Goal: Task Accomplishment & Management: Use online tool/utility

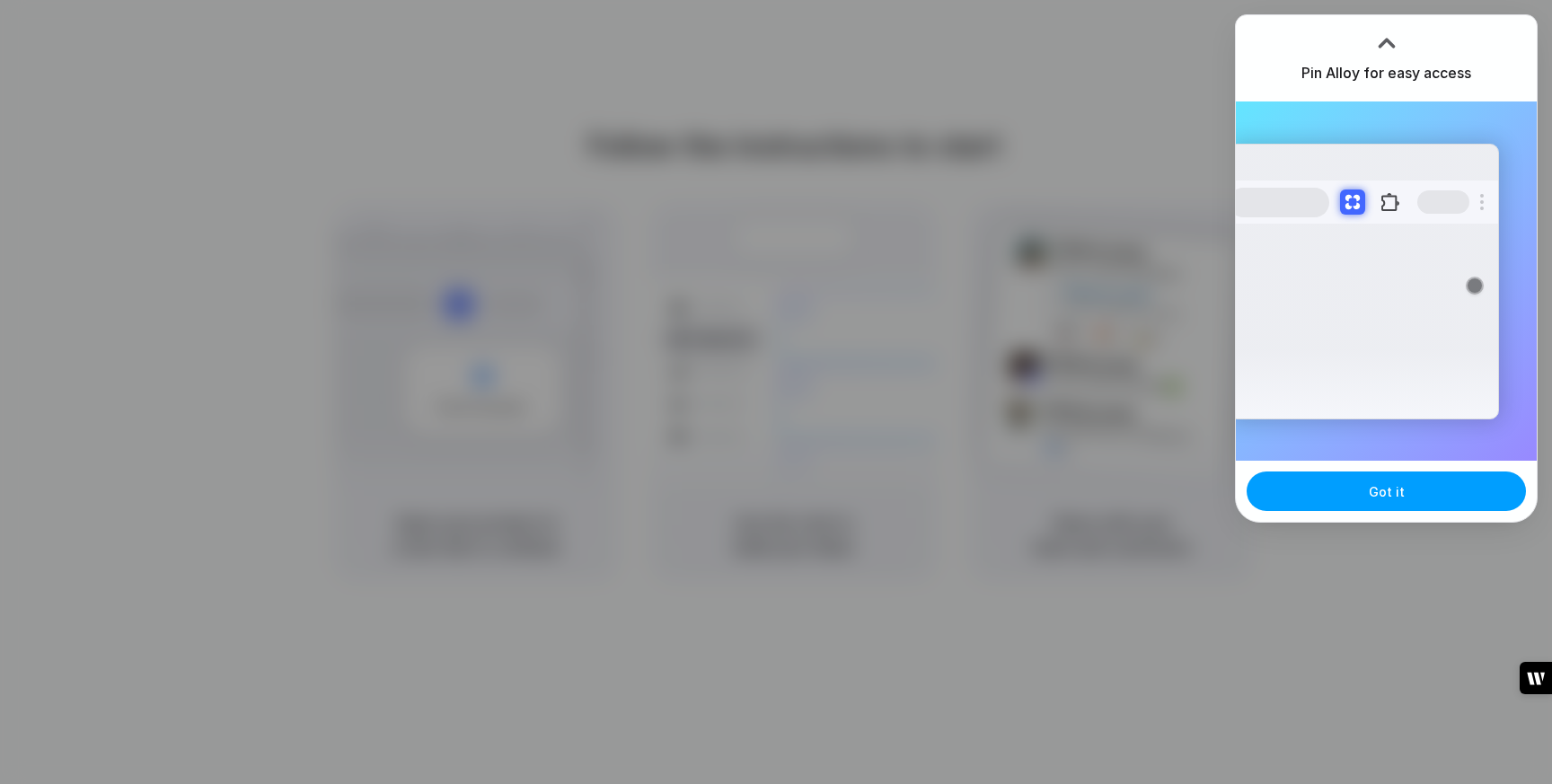
click at [1335, 487] on button "Got it" at bounding box center [1386, 491] width 280 height 39
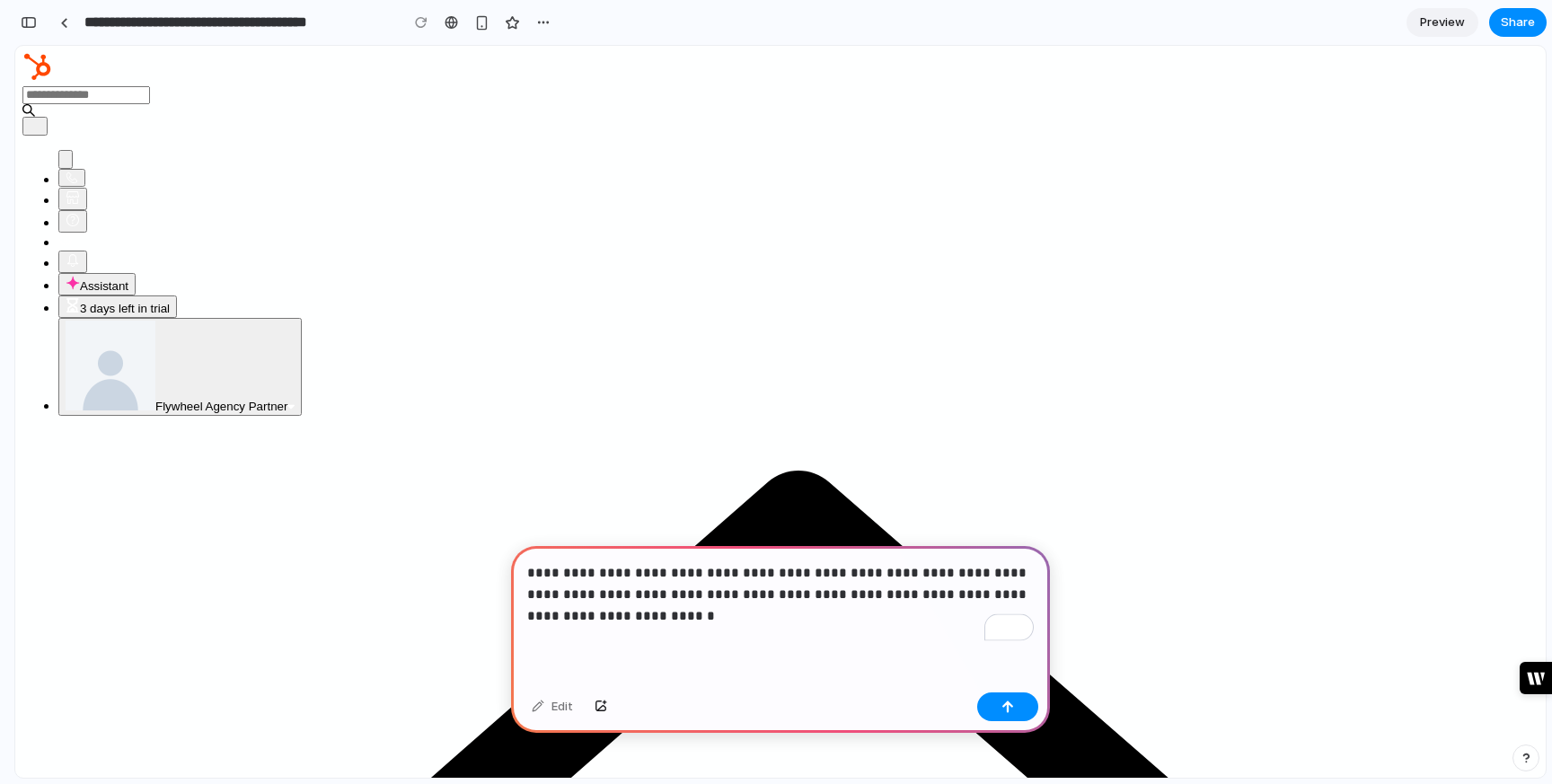
click at [941, 590] on p "**********" at bounding box center [780, 593] width 507 height 64
click at [812, 608] on p "**********" at bounding box center [780, 593] width 507 height 64
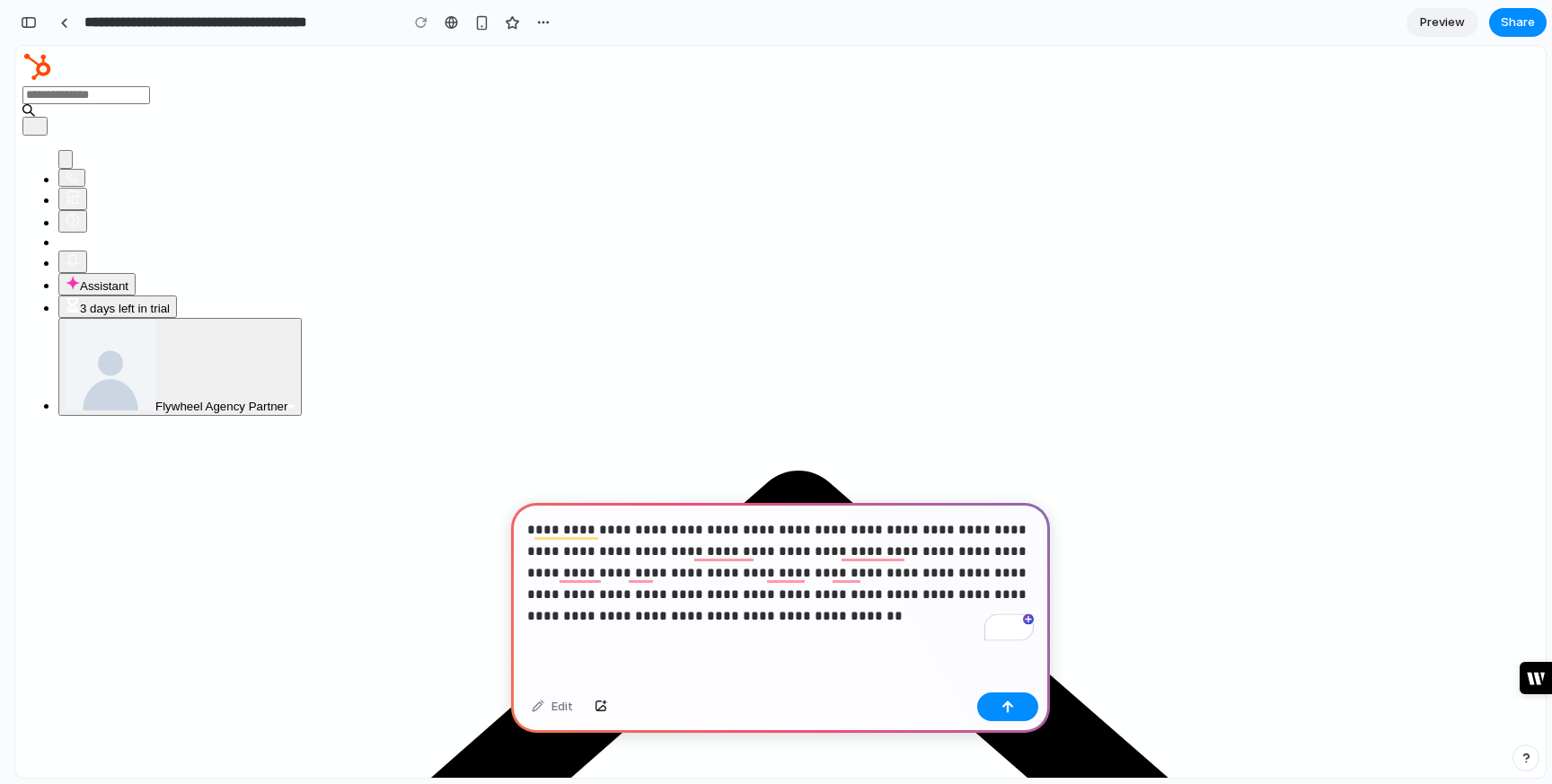
click at [711, 633] on div "**********" at bounding box center [779, 593] width 538 height 183
click at [1004, 702] on div "button" at bounding box center [1008, 706] width 13 height 13
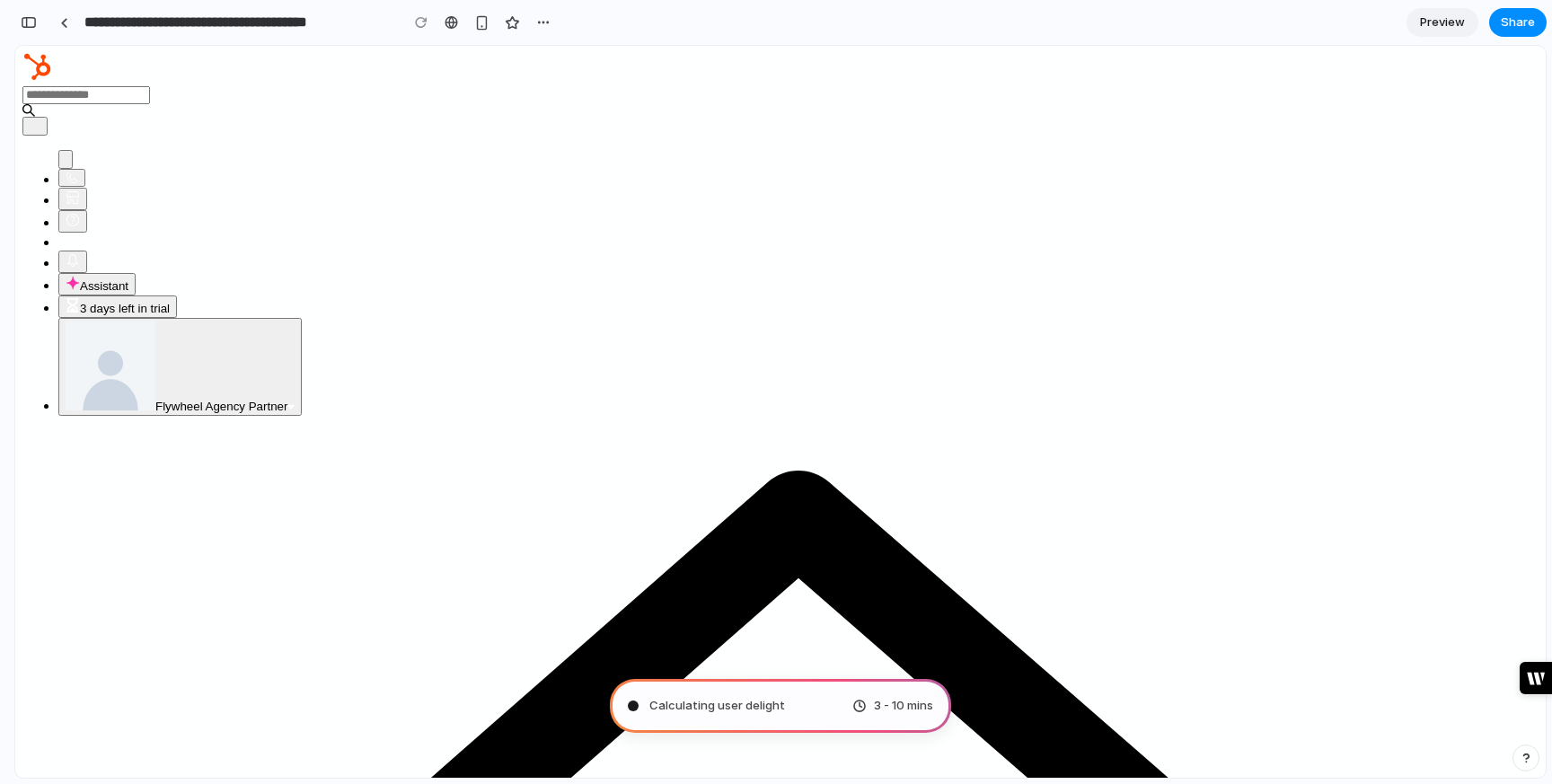
type input "**********"
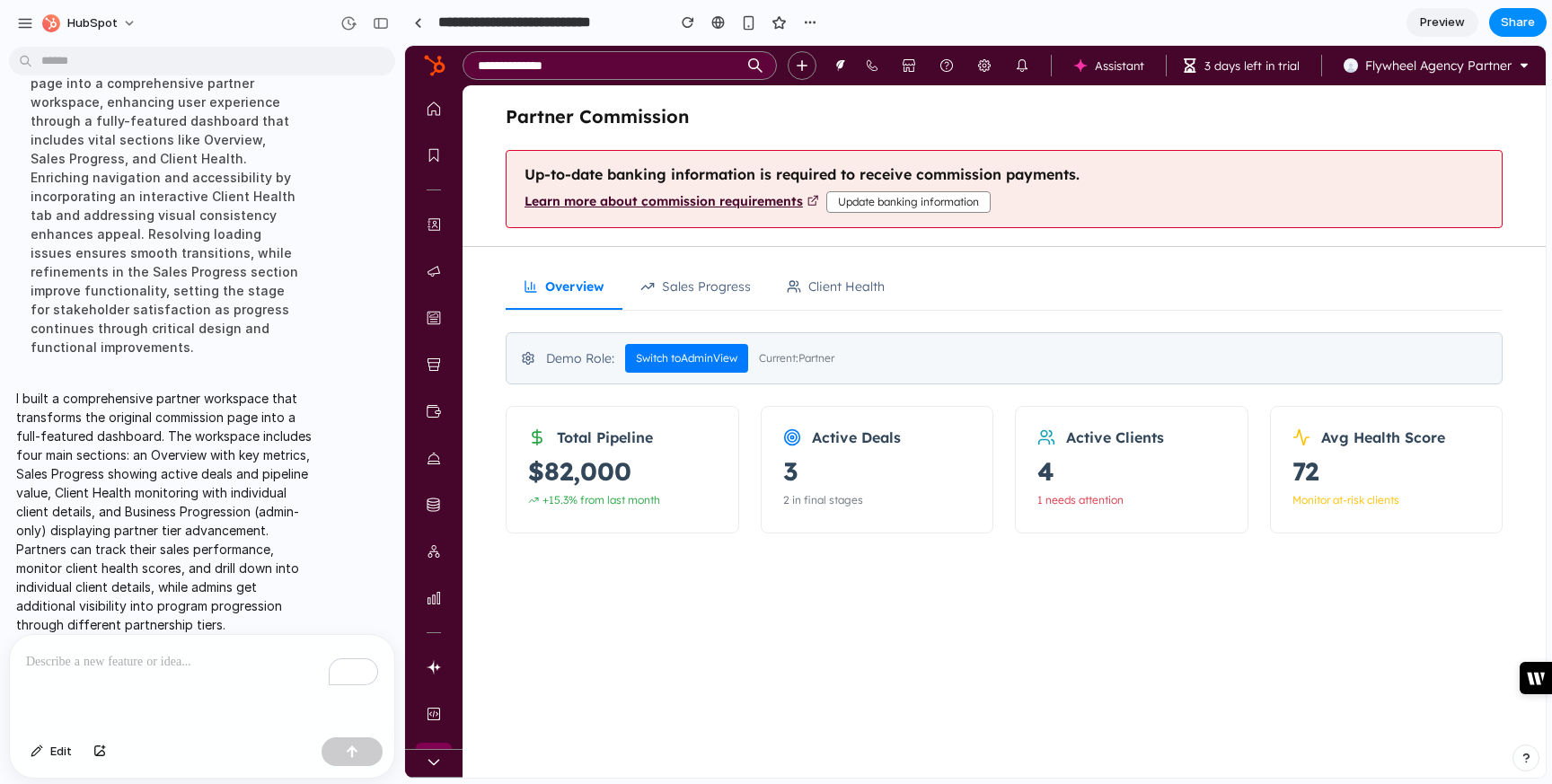
click at [736, 296] on button "Sales Progress" at bounding box center [695, 286] width 146 height 44
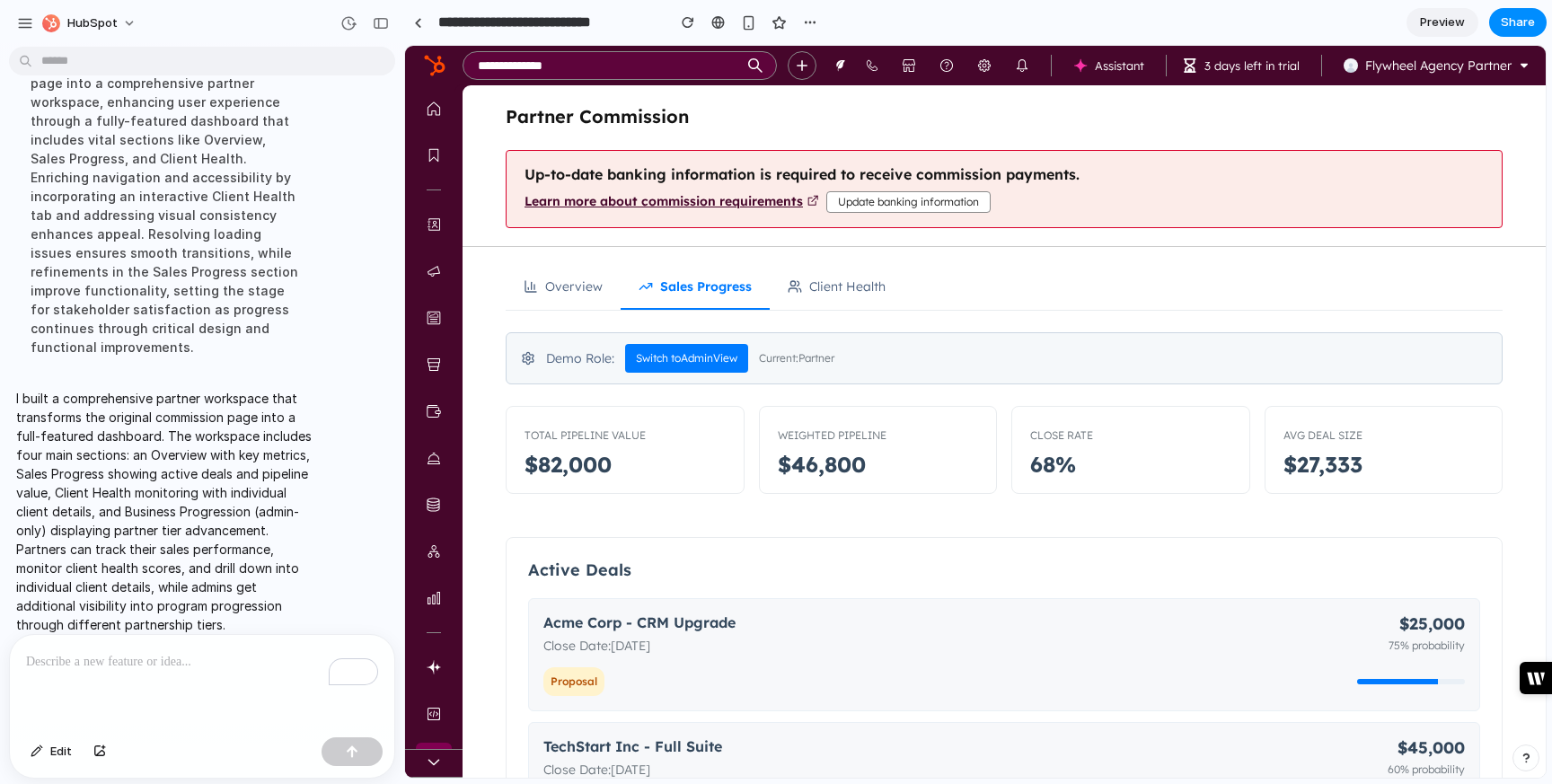
click at [566, 291] on button "Overview" at bounding box center [563, 286] width 115 height 44
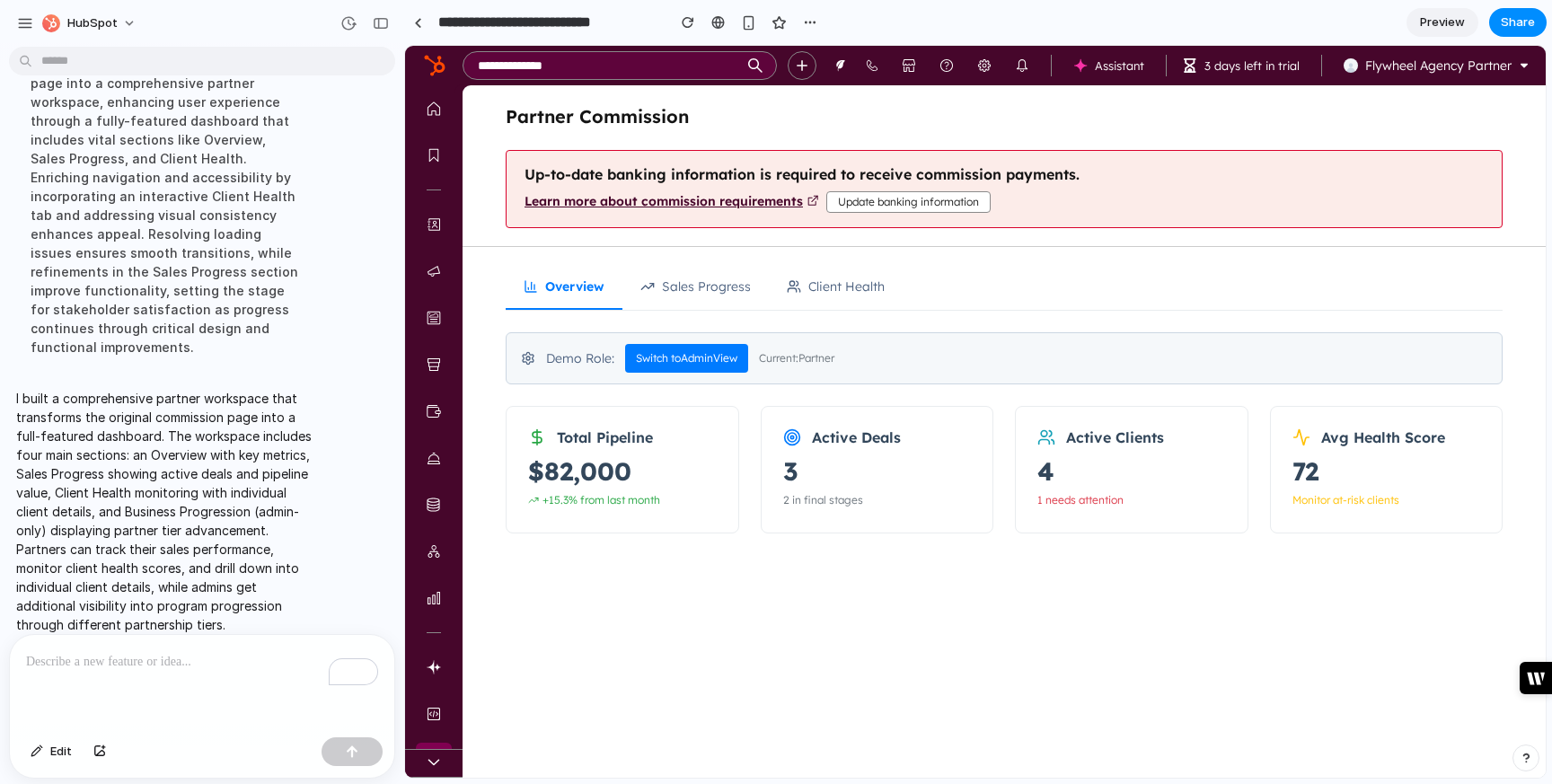
click at [734, 288] on button "Sales Progress" at bounding box center [695, 286] width 146 height 44
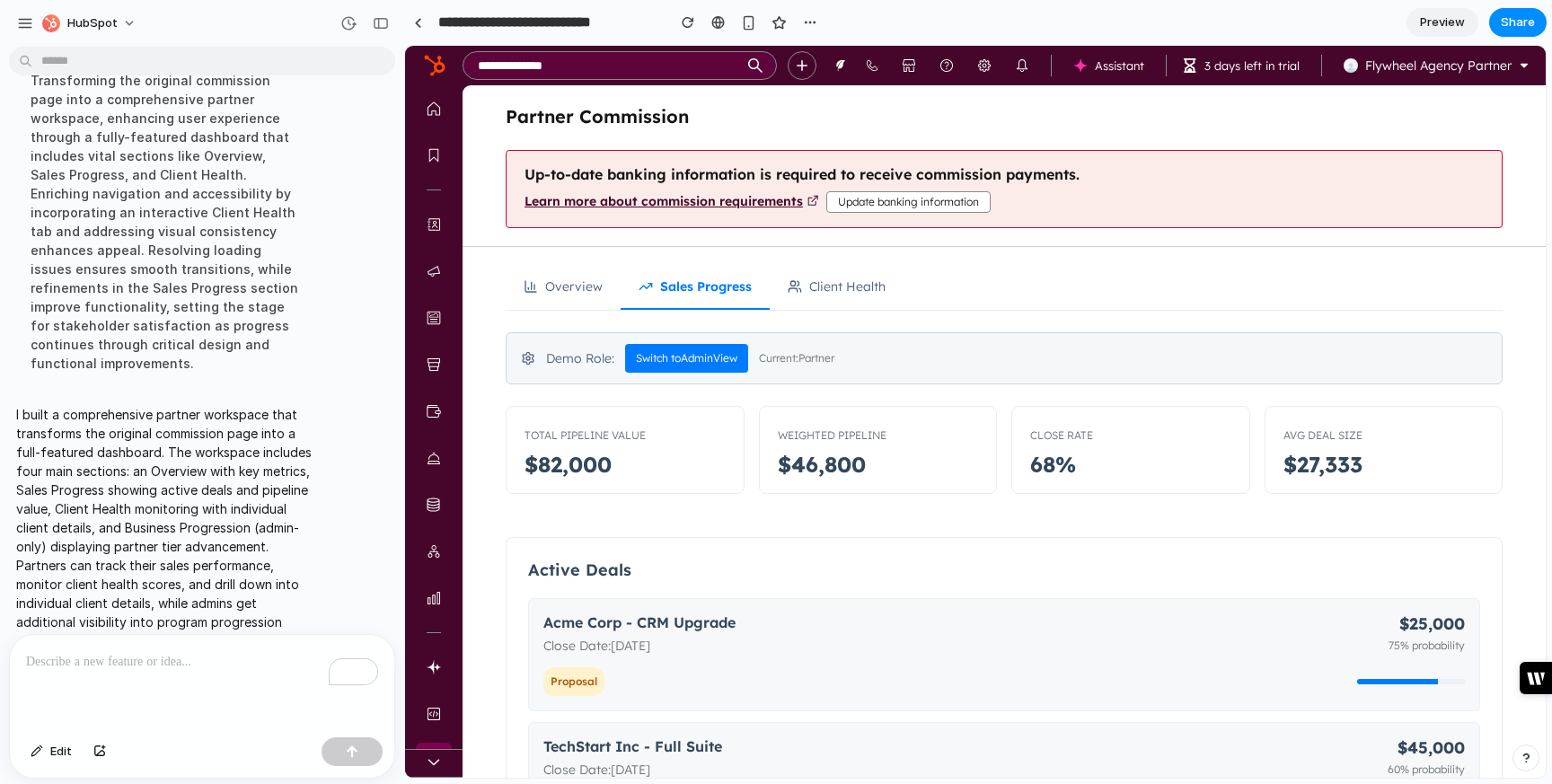
click at [585, 281] on button "Overview" at bounding box center [563, 286] width 115 height 44
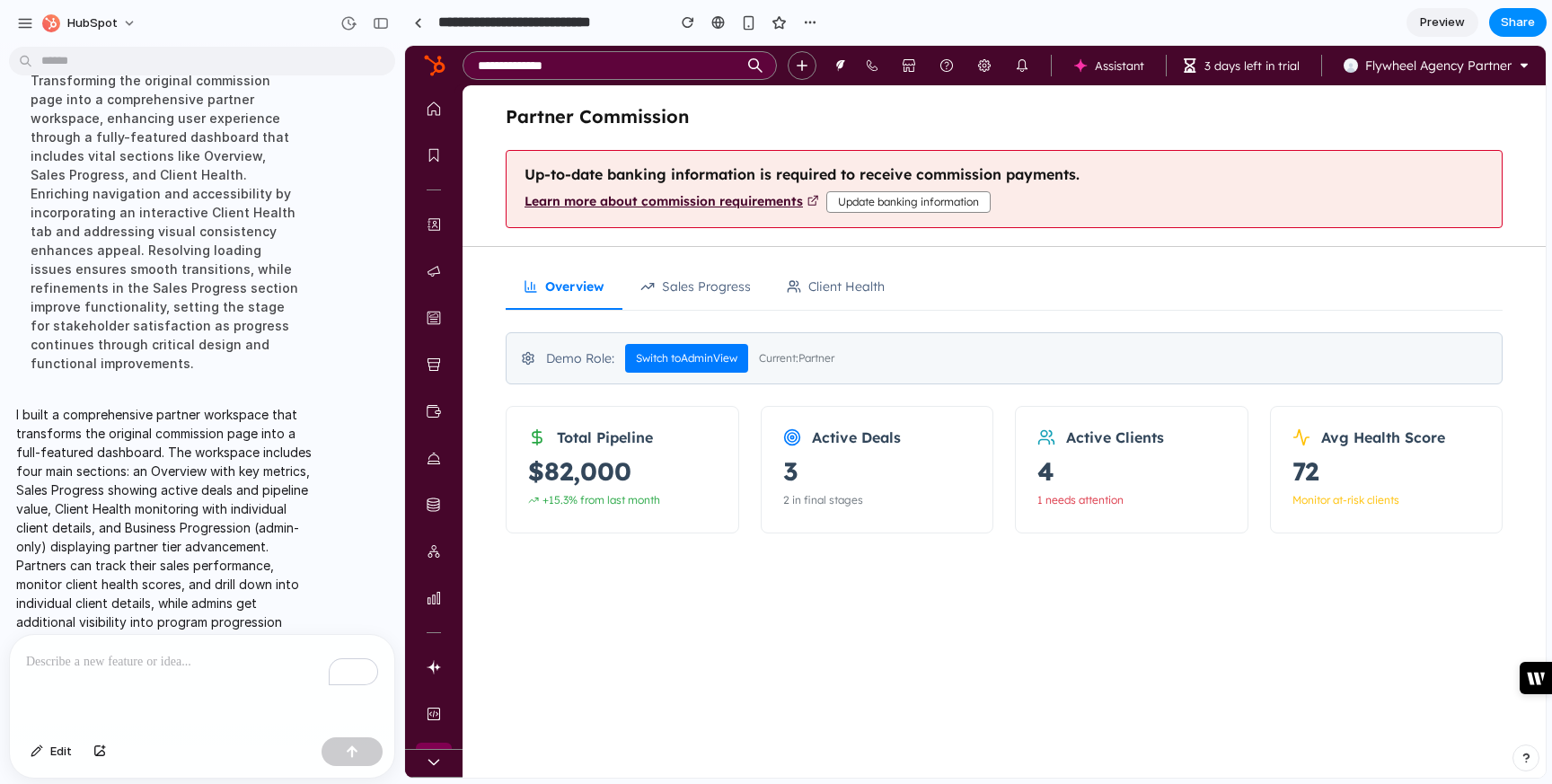
click at [825, 284] on button "Client Health" at bounding box center [835, 286] width 133 height 44
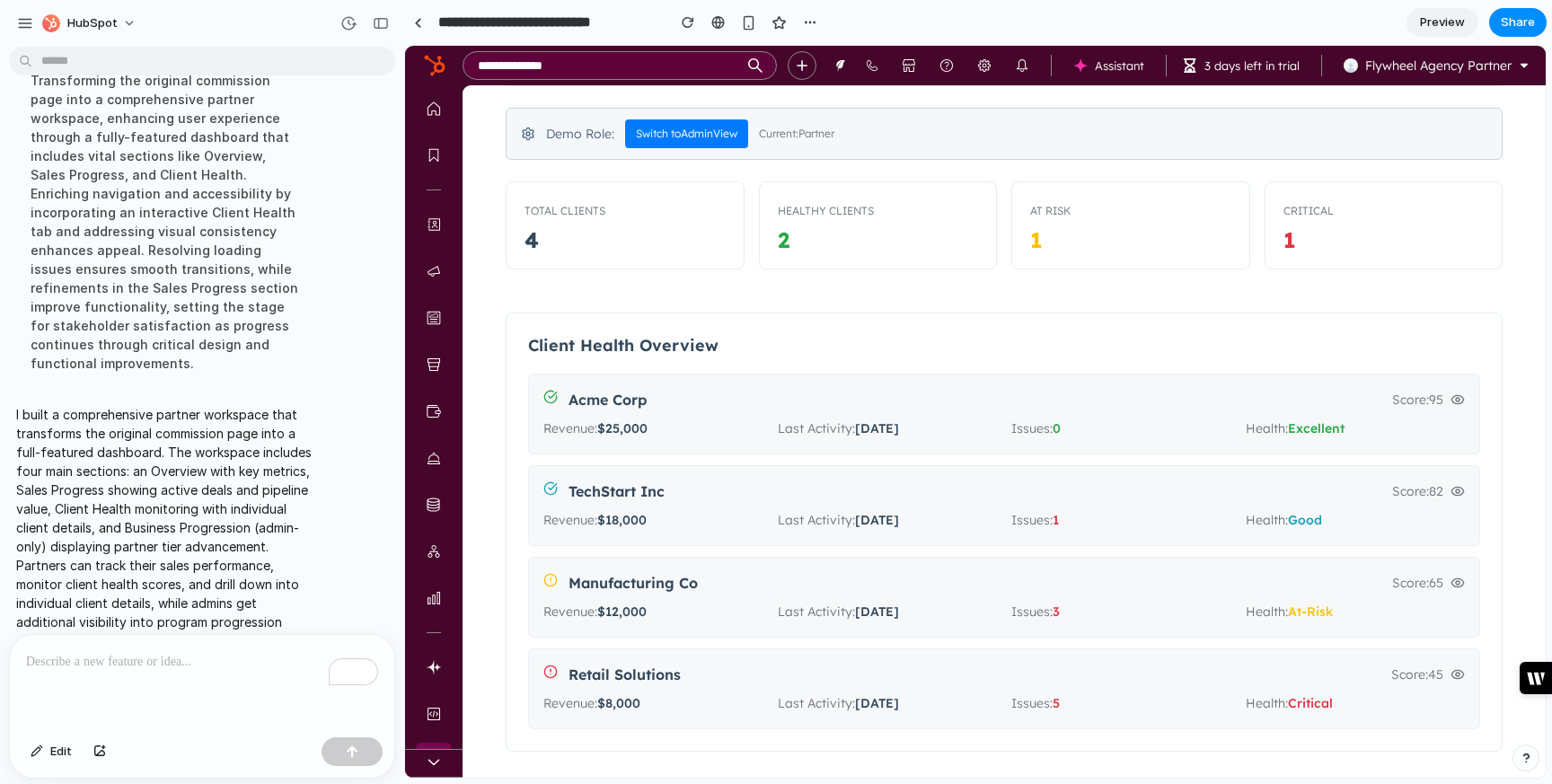
scroll to position [242, 0]
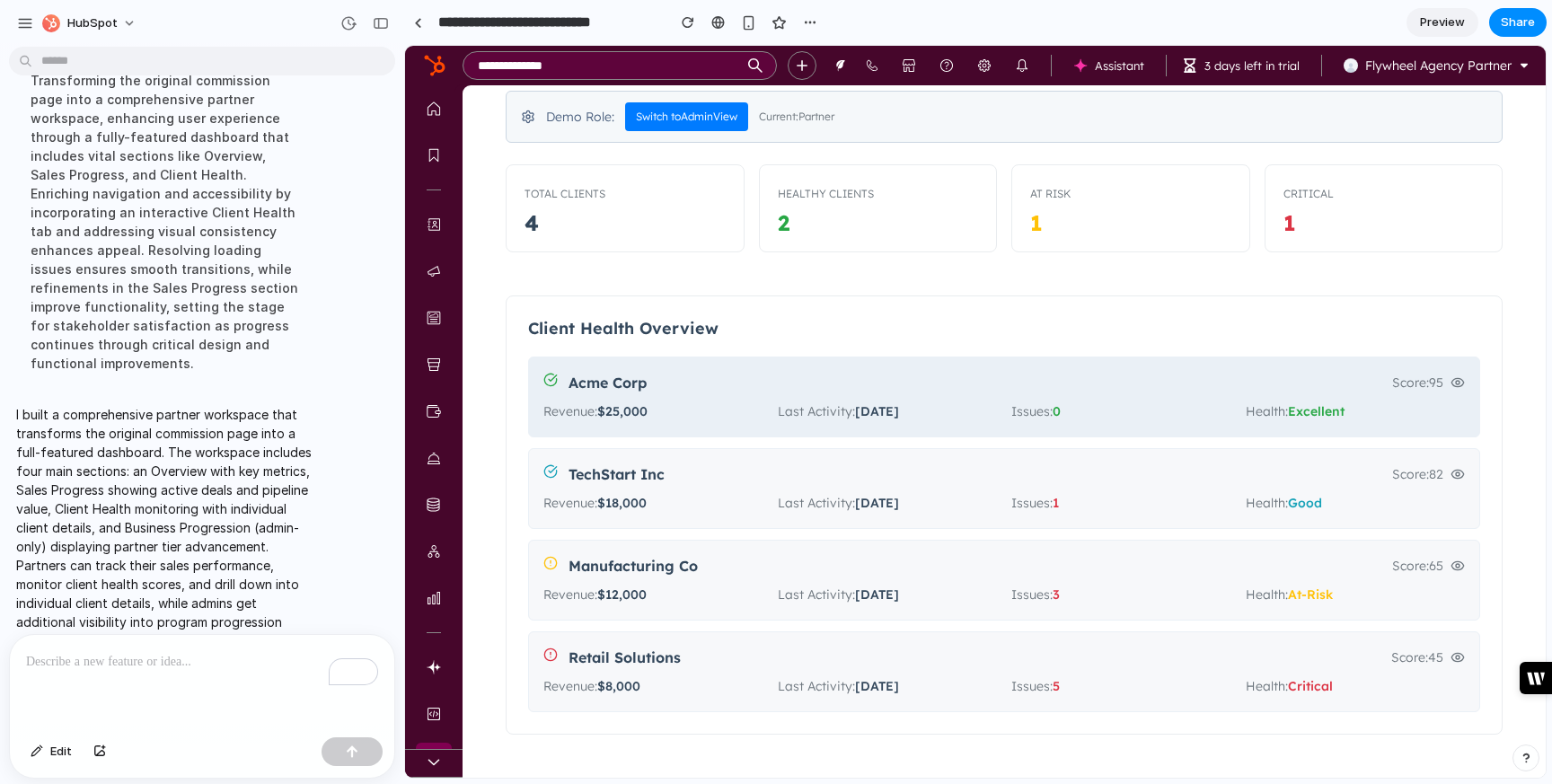
click at [735, 401] on div "Revenue: $ 25,000" at bounding box center [653, 411] width 220 height 22
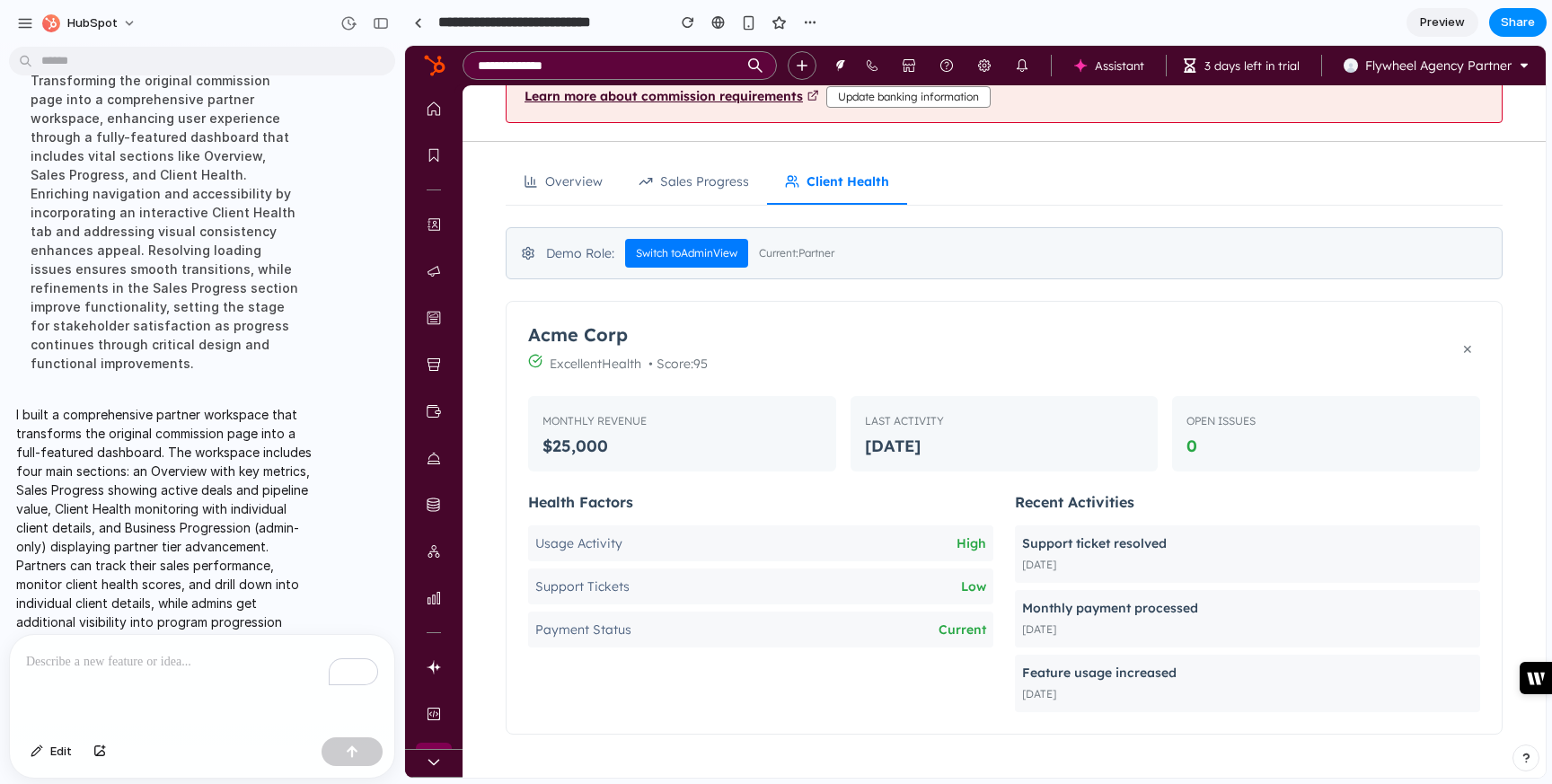
click at [671, 183] on button "Sales Progress" at bounding box center [694, 182] width 146 height 44
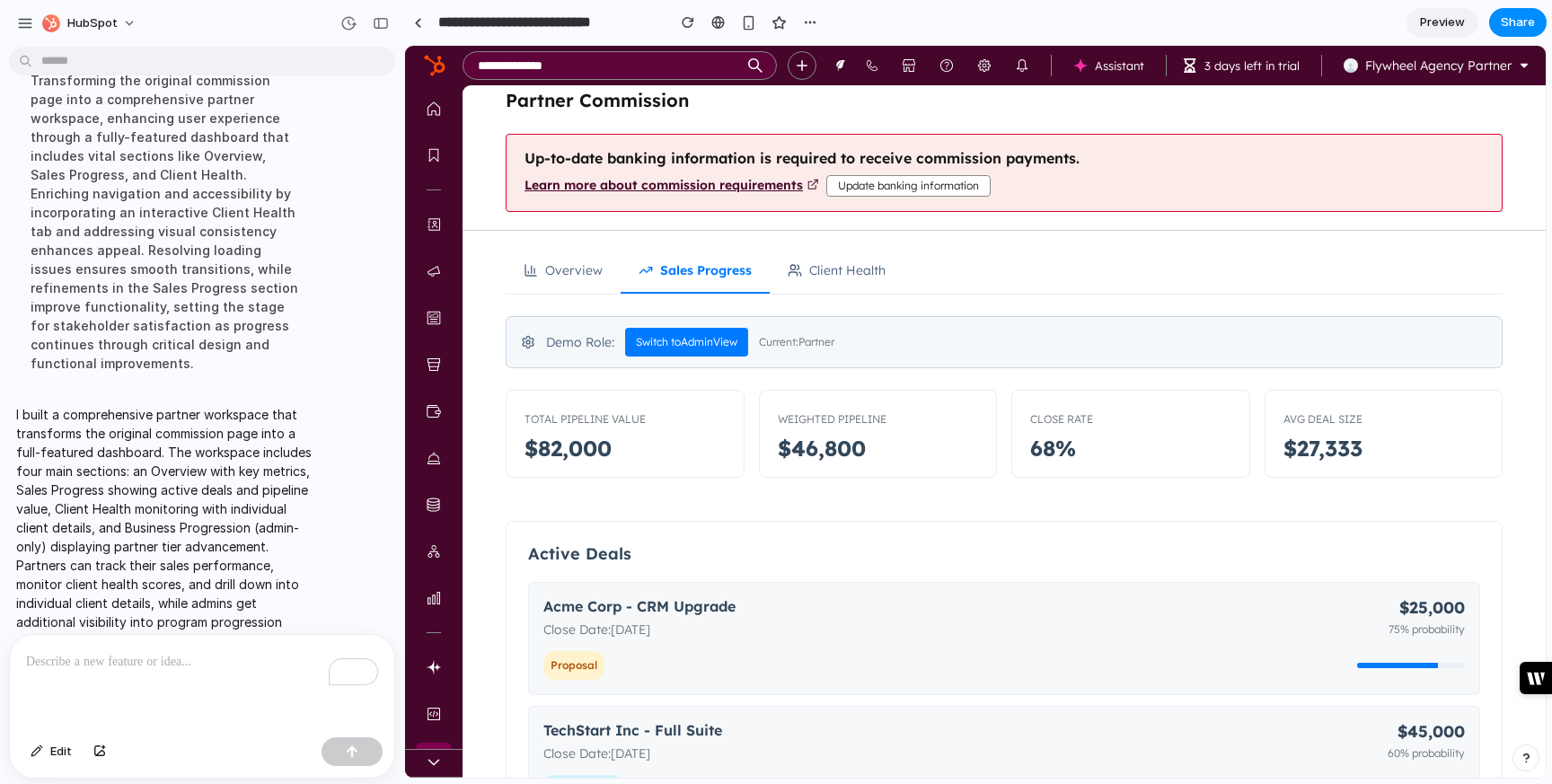
scroll to position [0, 0]
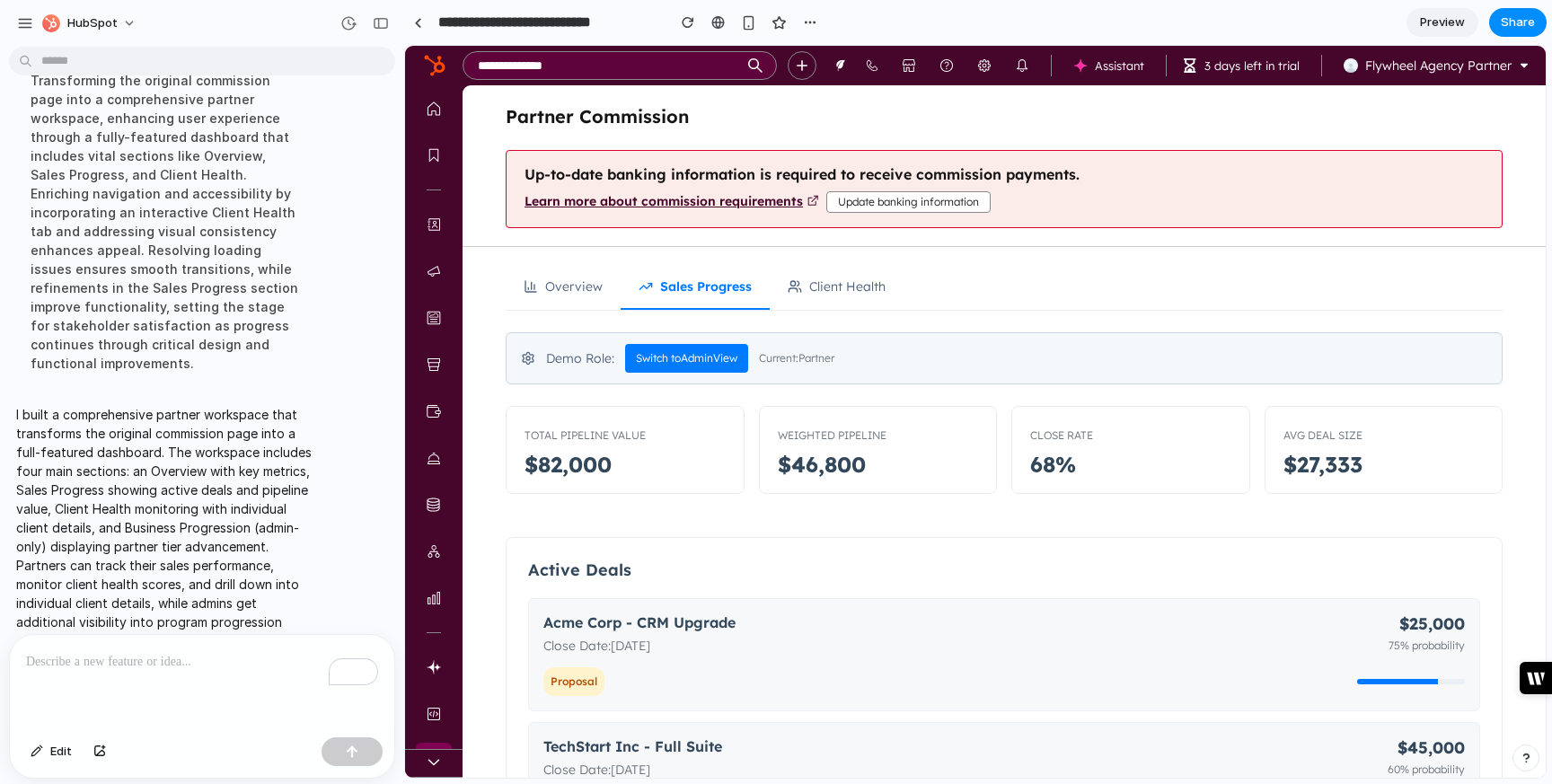
click at [568, 297] on button "Overview" at bounding box center [563, 286] width 115 height 44
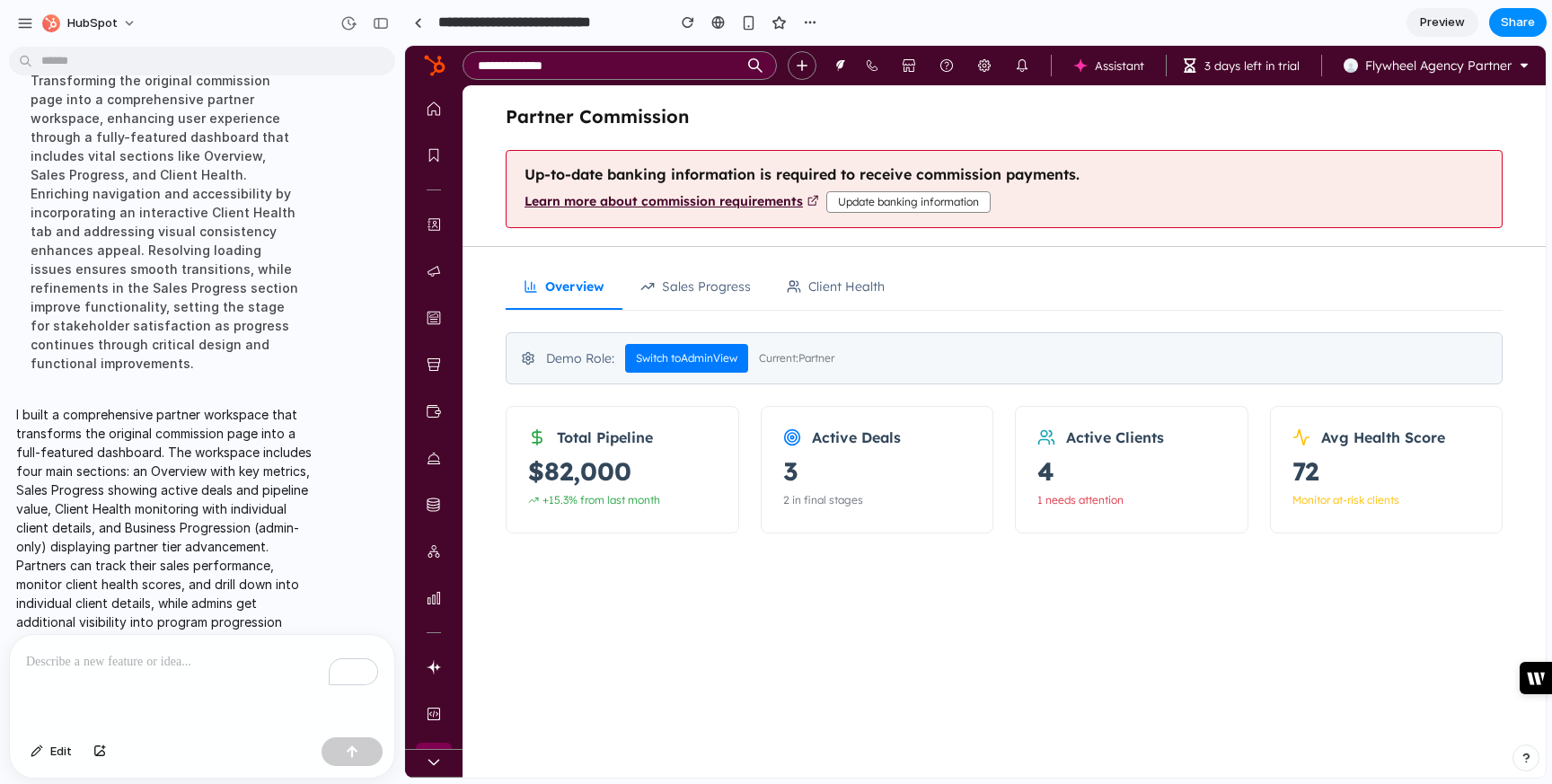
click at [802, 362] on span "Current: Partner" at bounding box center [796, 358] width 75 height 22
click at [714, 360] on button "Switch to Admin View" at bounding box center [687, 357] width 123 height 29
click at [1009, 291] on button "Business Progression" at bounding box center [995, 286] width 185 height 44
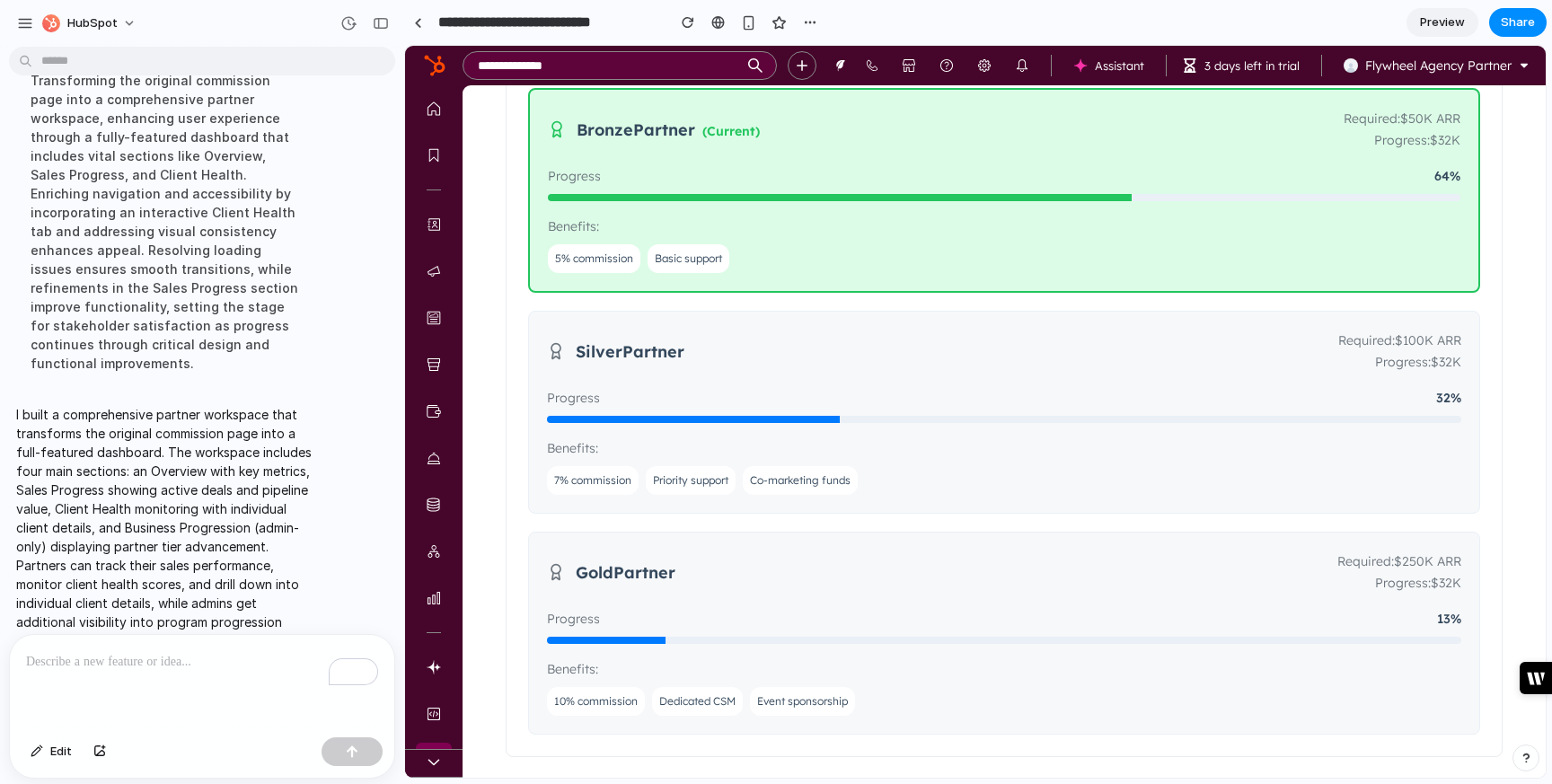
scroll to position [503, 0]
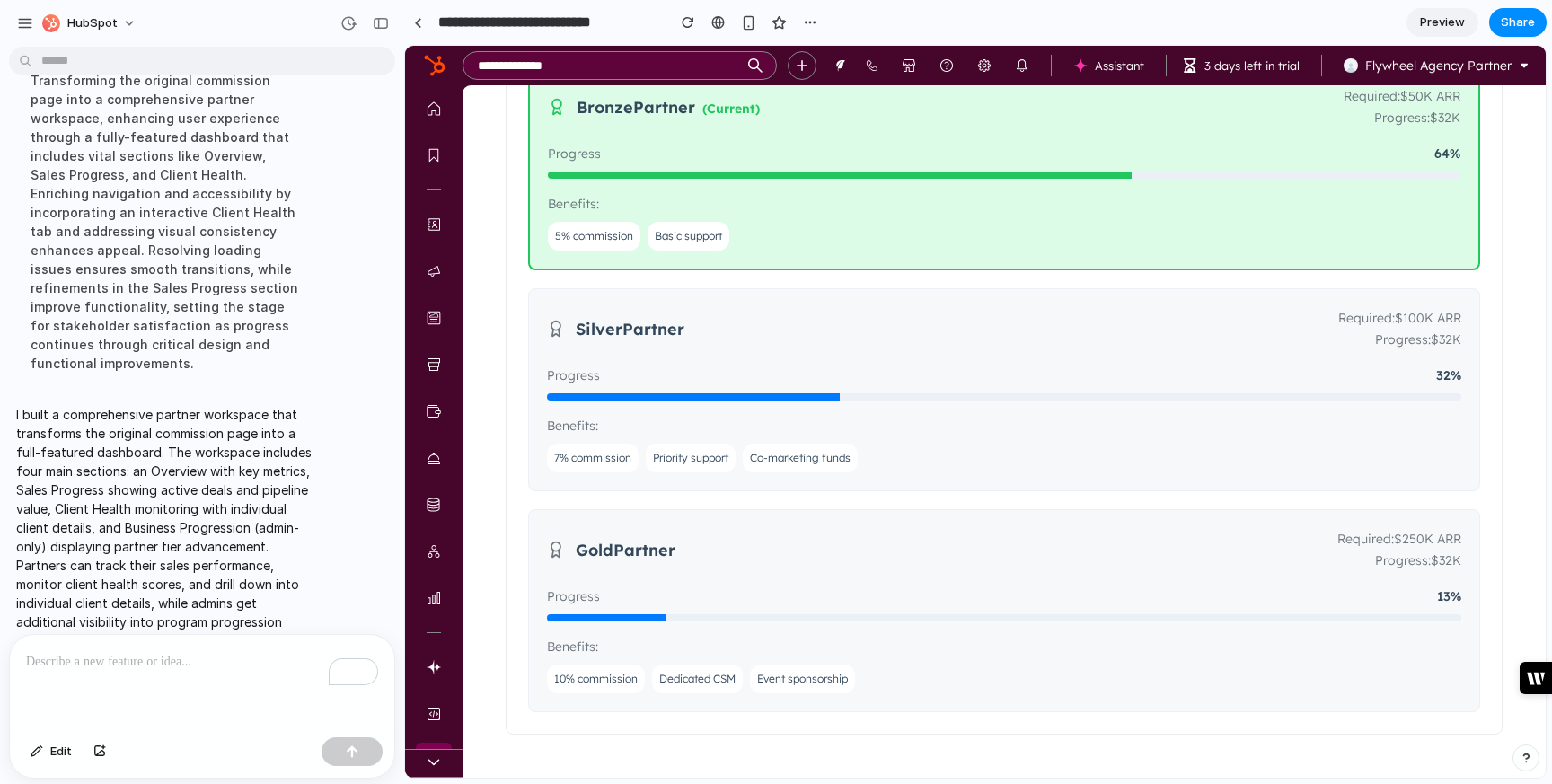
click at [691, 677] on span "Dedicated CSM" at bounding box center [697, 678] width 91 height 29
click at [780, 679] on span "Event sponsorship" at bounding box center [802, 678] width 105 height 29
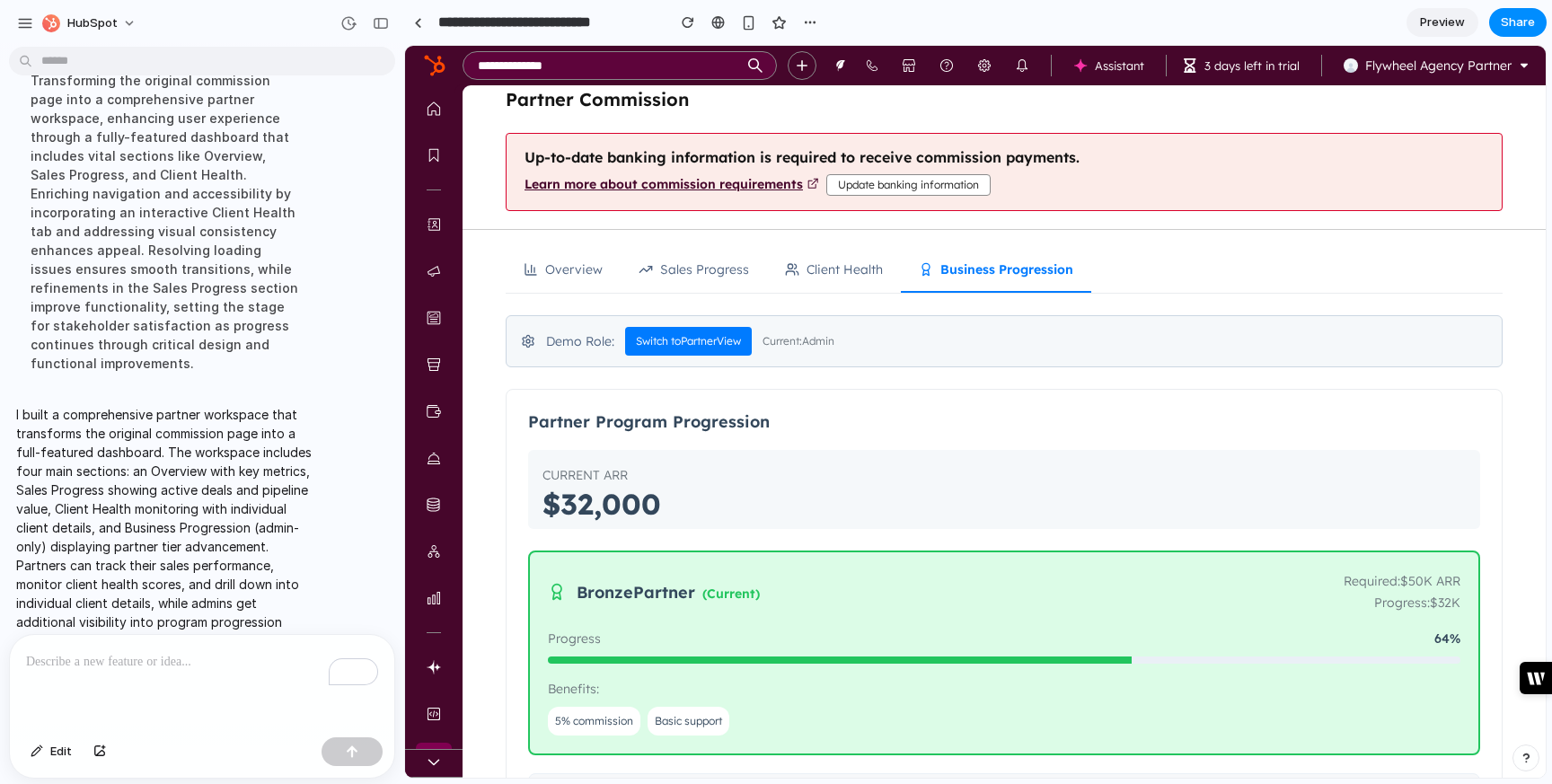
scroll to position [0, 0]
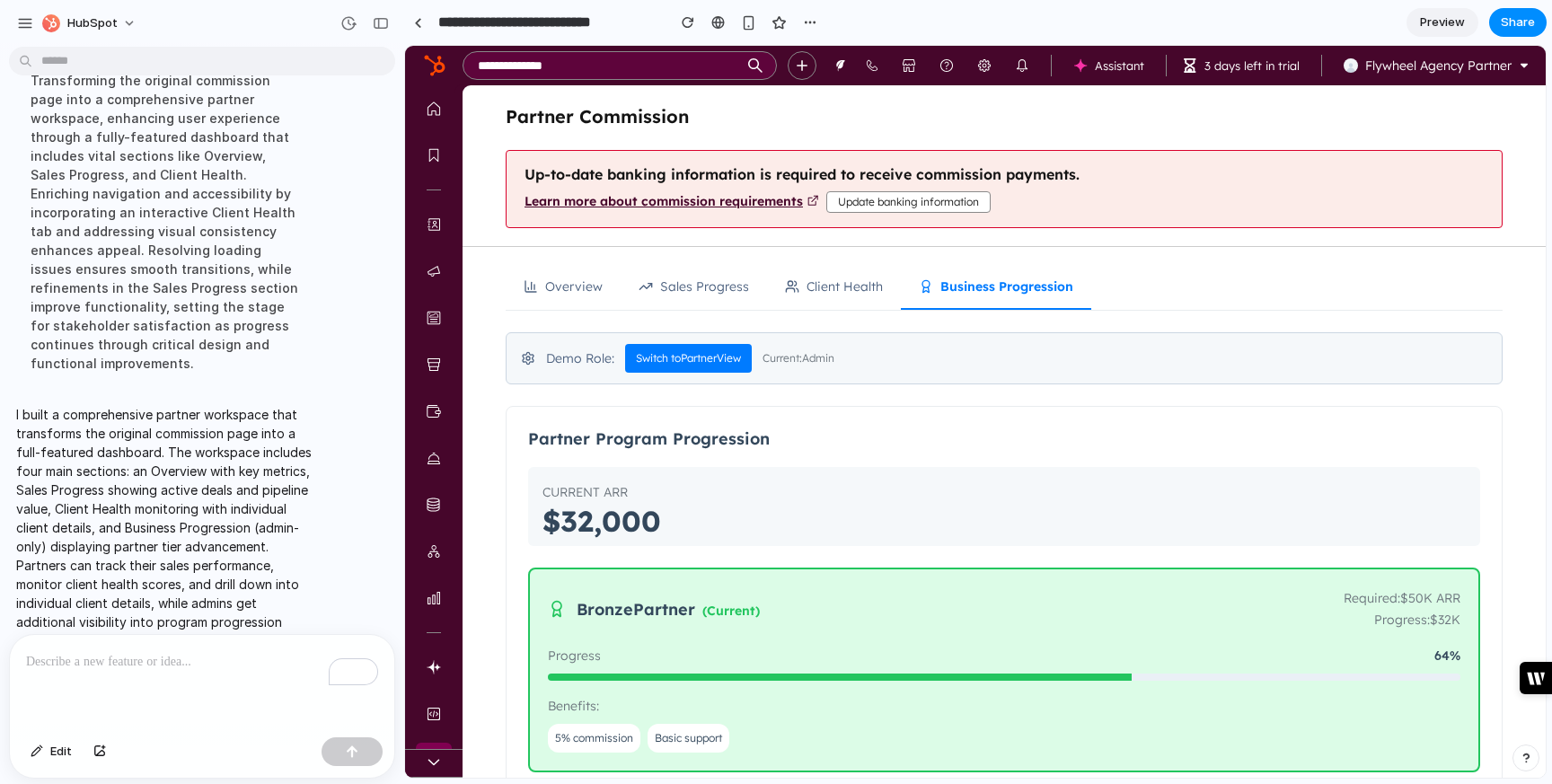
click at [573, 285] on button "Overview" at bounding box center [563, 286] width 115 height 44
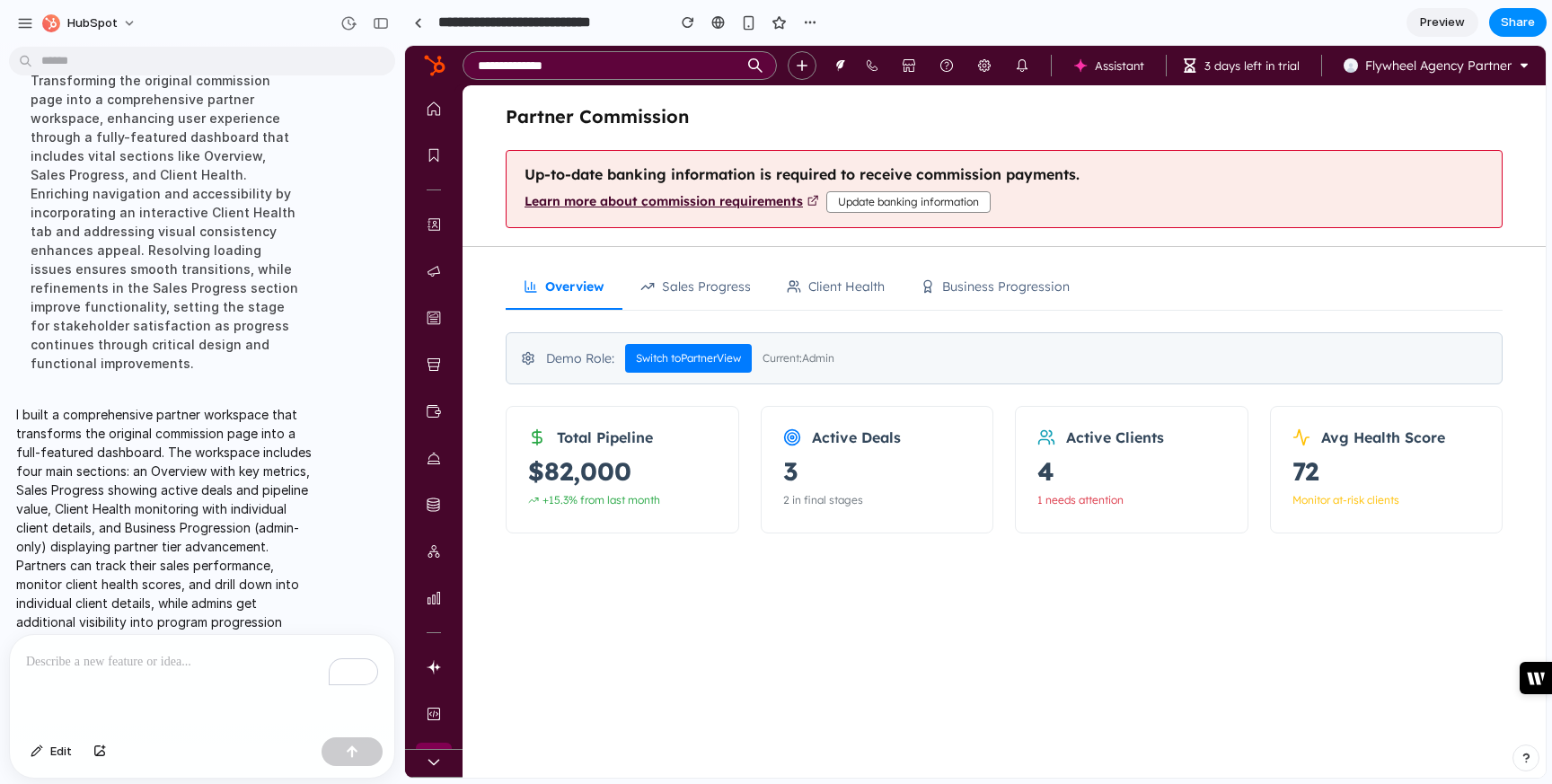
click at [675, 283] on button "Sales Progress" at bounding box center [695, 286] width 146 height 44
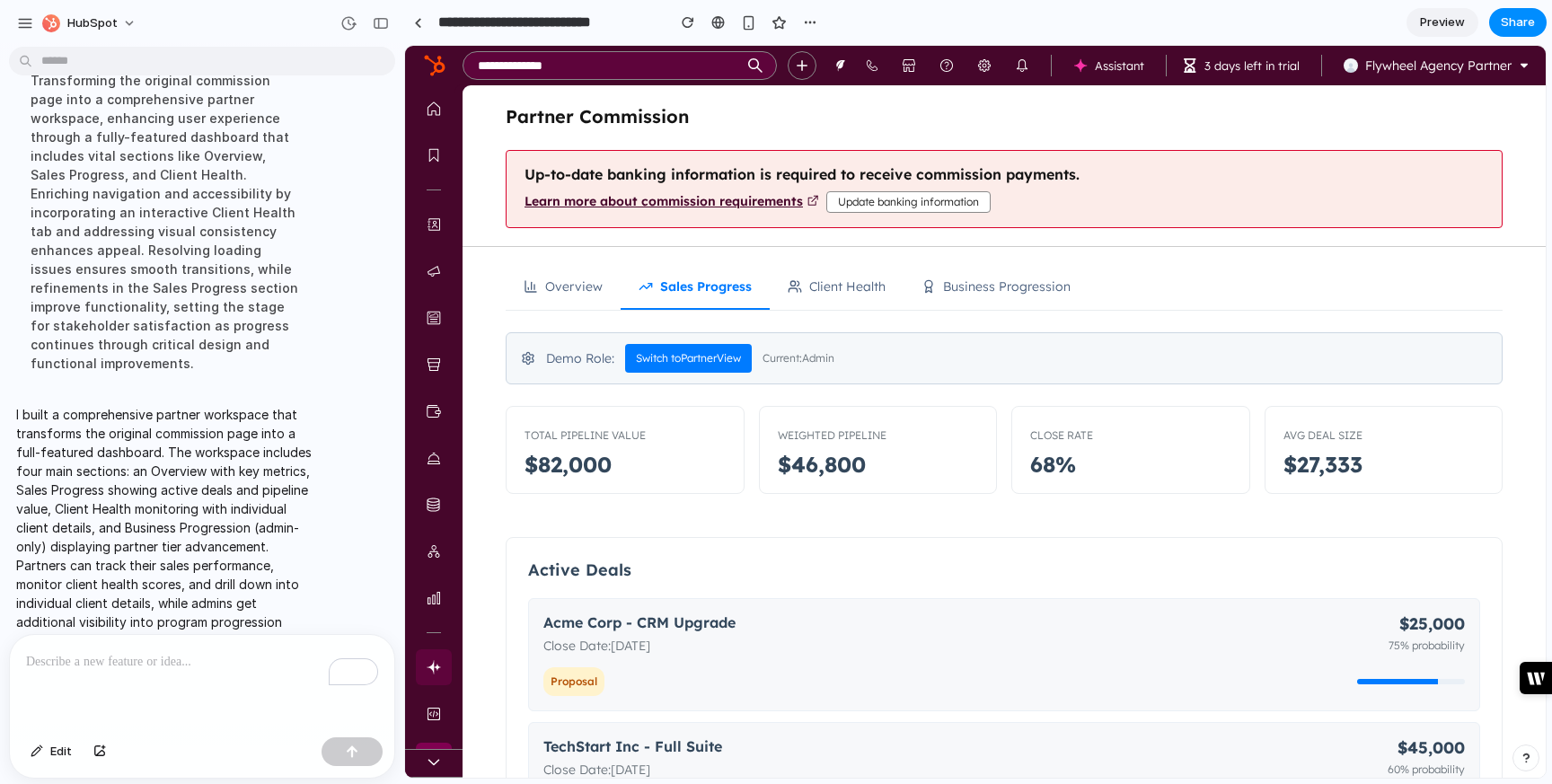
scroll to position [54, 0]
click at [432, 702] on icon "Partner" at bounding box center [434, 707] width 15 height 15
click at [436, 707] on icon at bounding box center [434, 707] width 11 height 13
click at [420, 24] on div at bounding box center [418, 23] width 8 height 10
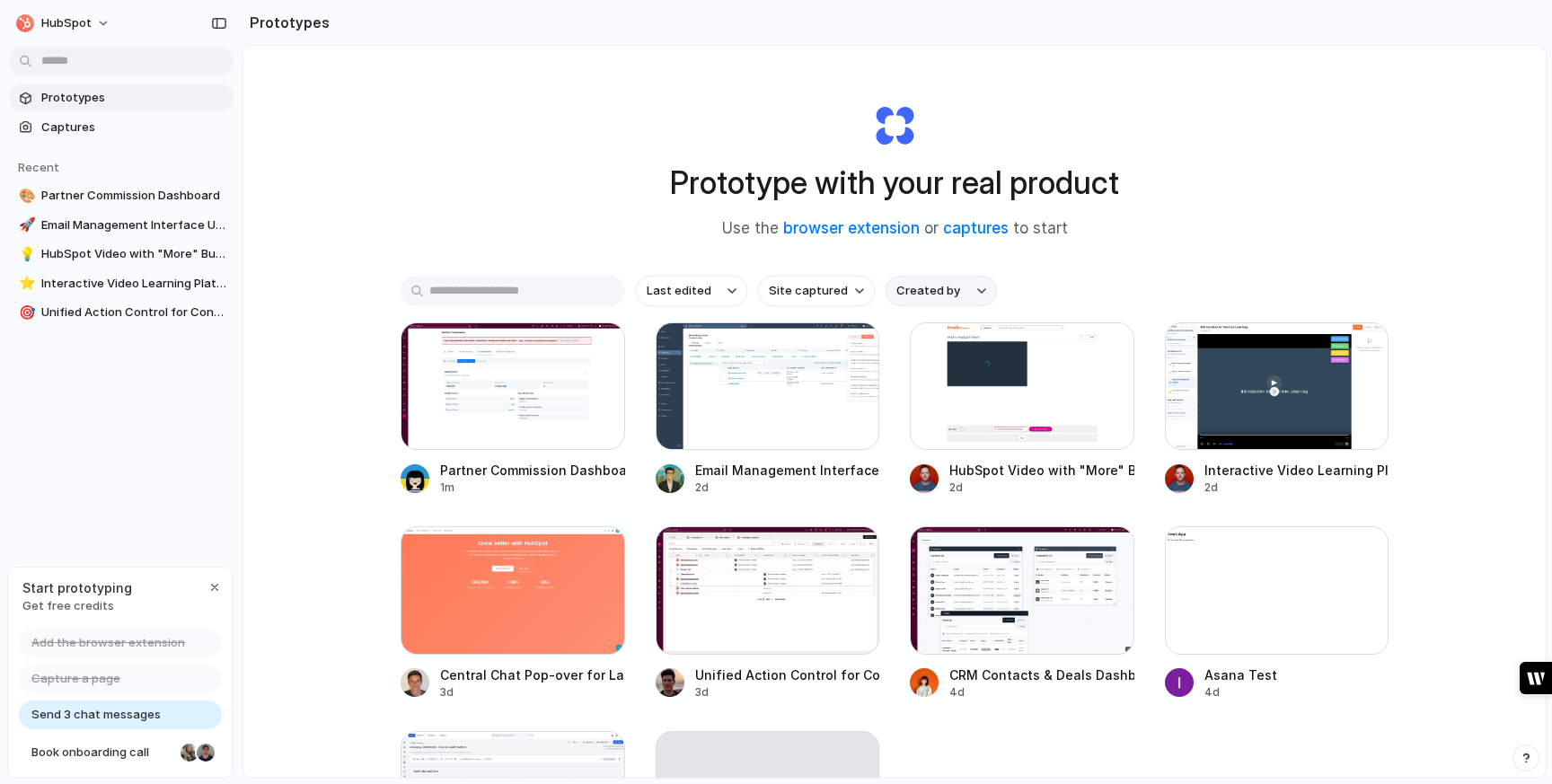
click at [917, 293] on span "Created by" at bounding box center [928, 290] width 64 height 18
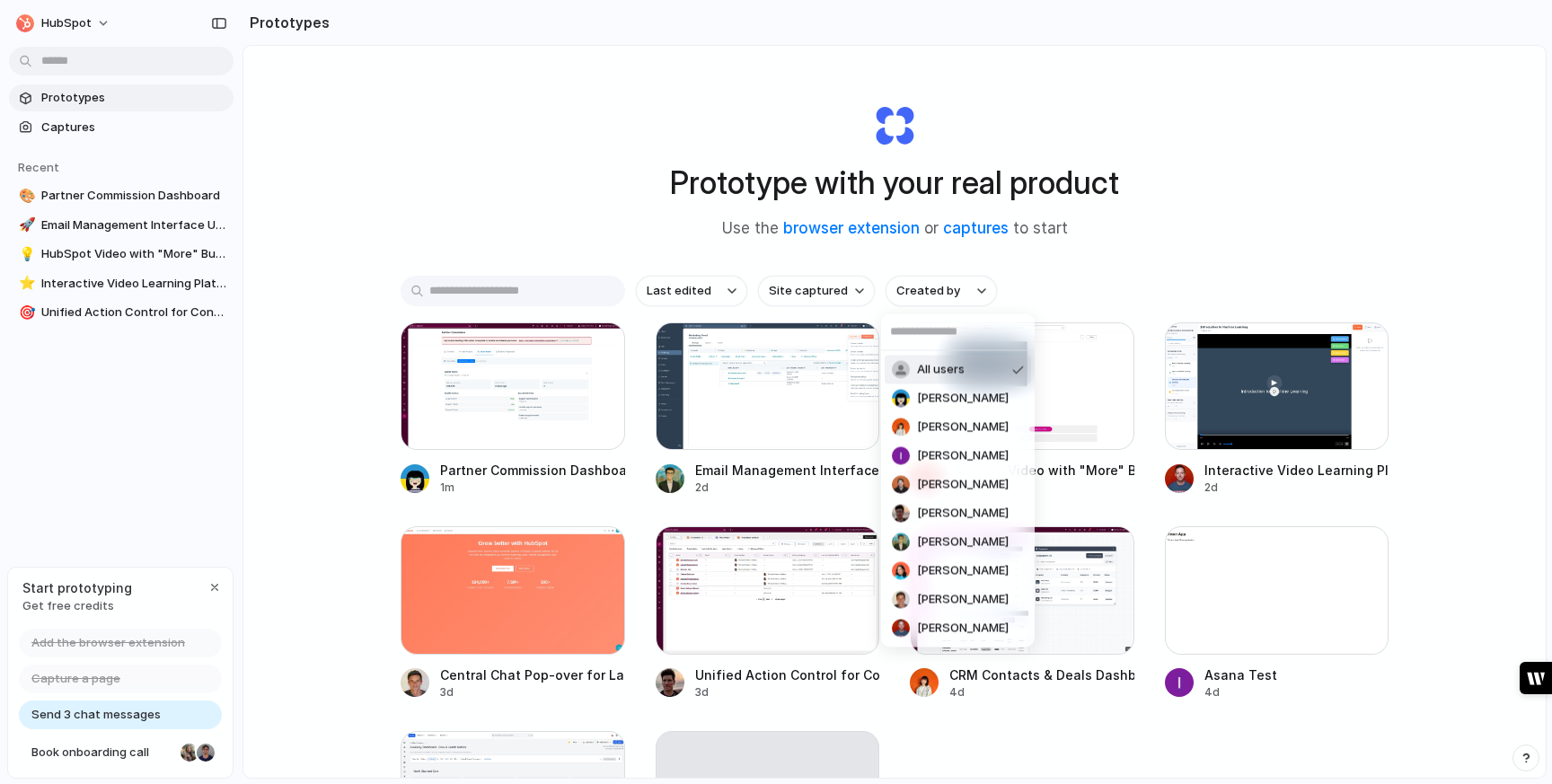
click at [823, 294] on div "All users [PERSON_NAME] [PERSON_NAME] [PERSON_NAME] [PERSON_NAME] [PERSON_NAME]…" at bounding box center [776, 392] width 1552 height 784
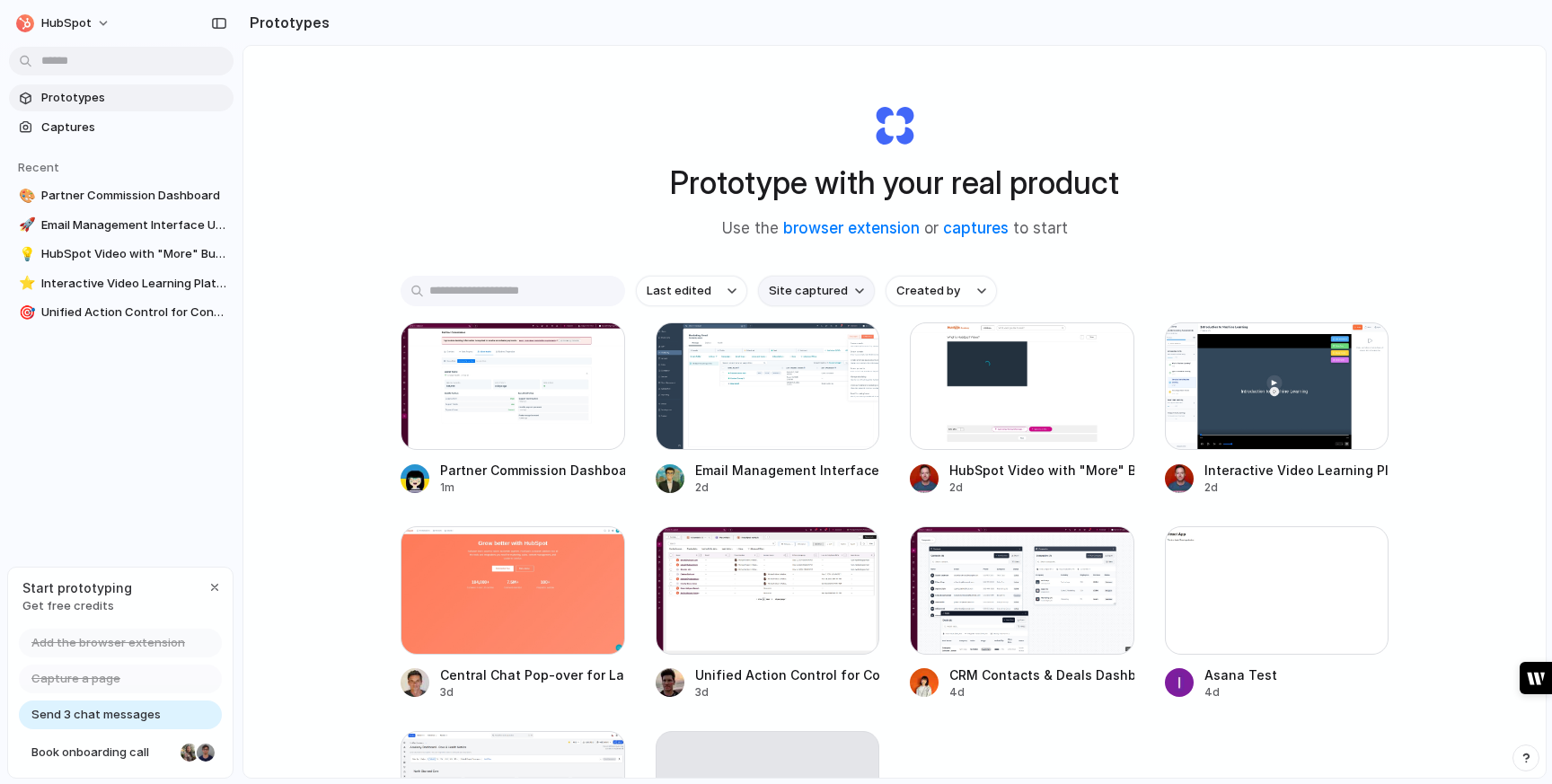
click at [832, 294] on span "Site captured" at bounding box center [808, 290] width 79 height 18
click at [1133, 291] on div "All sites [DOMAIN_NAME] [DOMAIN_NAME] [DOMAIN_NAME] [DOMAIN_NAME]" at bounding box center [776, 392] width 1552 height 784
click at [1462, 122] on div "Prototype with your real product Use the browser extension or captures to start…" at bounding box center [894, 458] width 1302 height 826
click at [429, 200] on div "Prototype with your real product Use the browser extension or captures to start…" at bounding box center [894, 458] width 1302 height 826
